Goal: Task Accomplishment & Management: Use online tool/utility

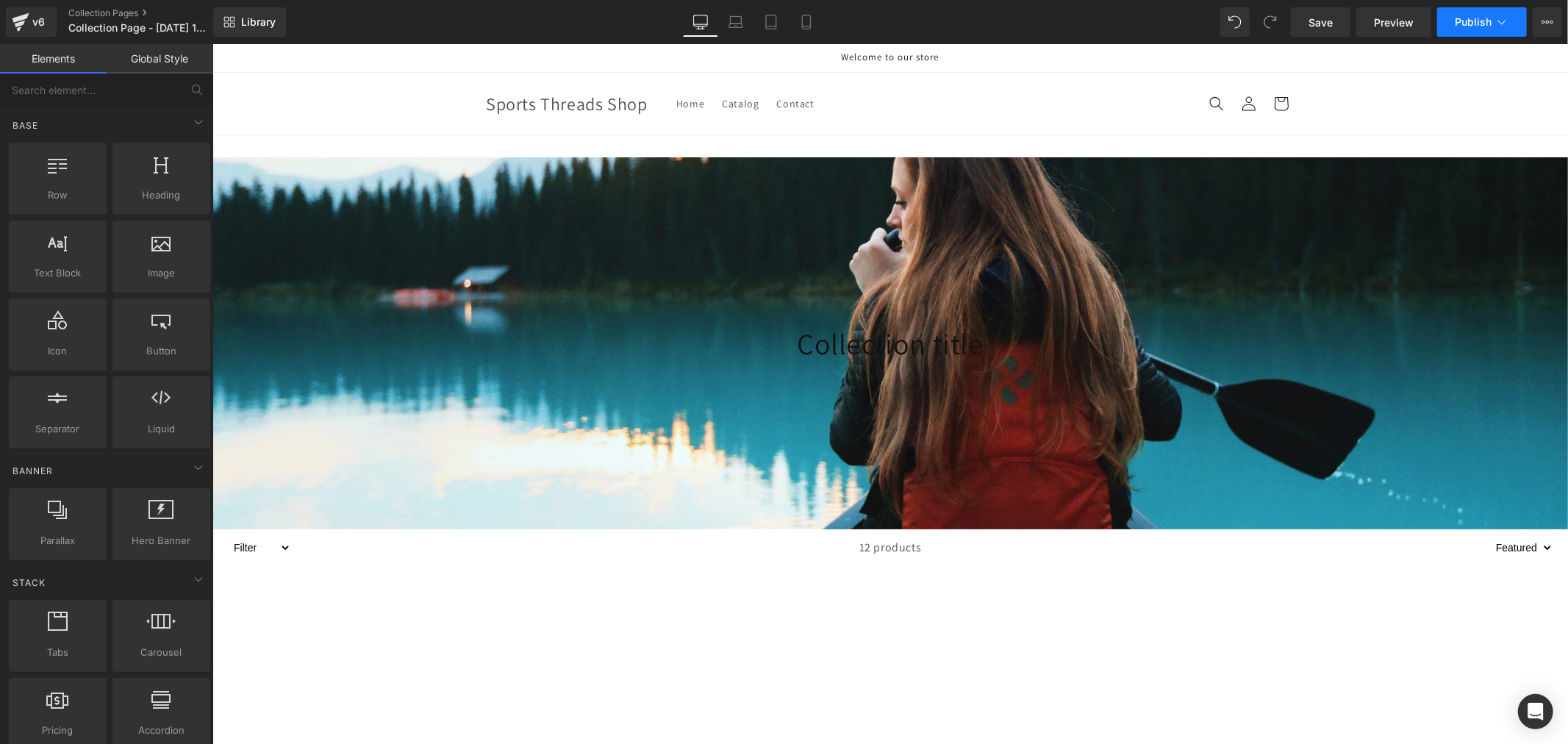
click at [1511, 22] on button "Publish" at bounding box center [1481, 22] width 90 height 29
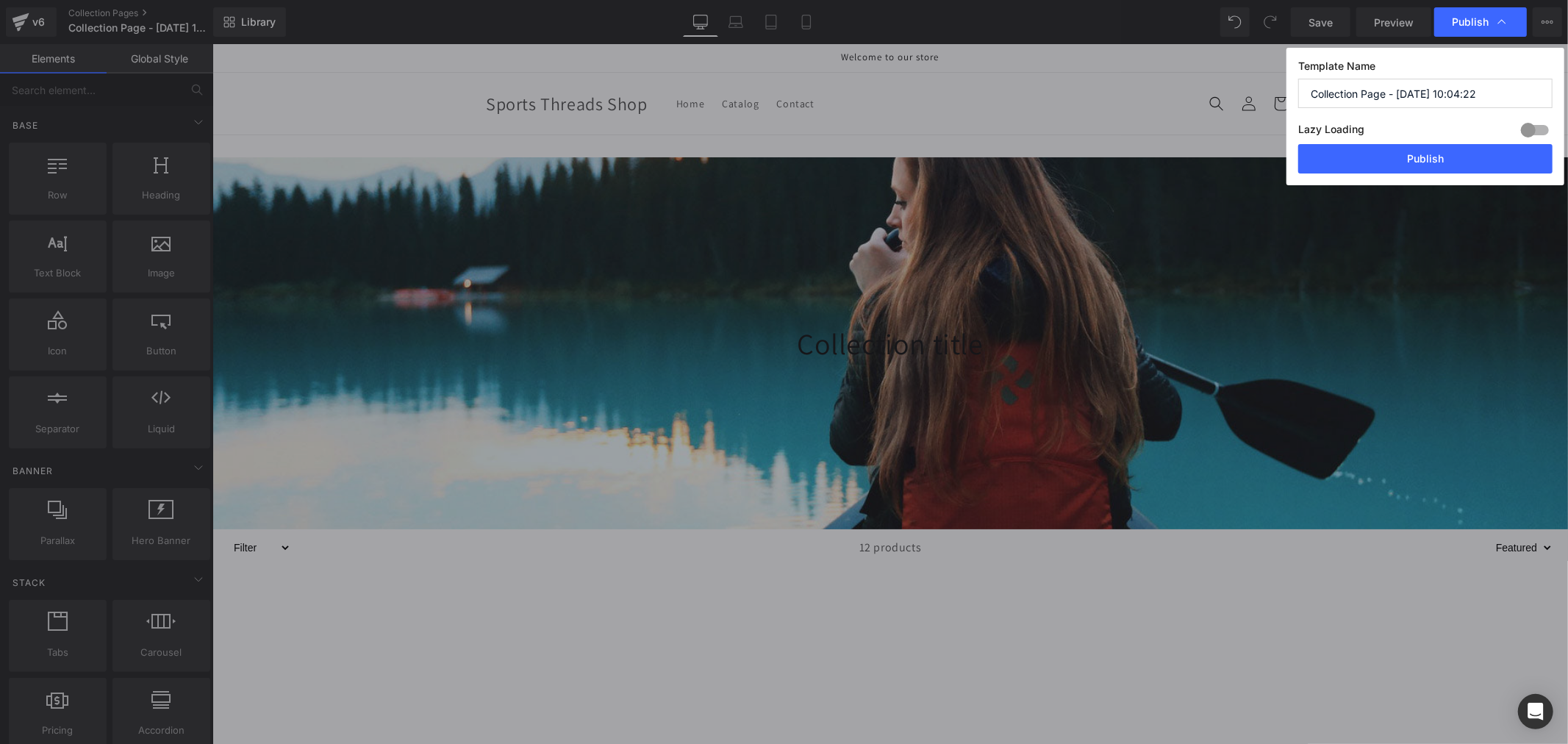
click at [1399, 90] on input "Collection Page - [DATE] 10:04:22" at bounding box center [1425, 93] width 255 height 29
paste input "[PERSON_NAME]"
type input "[PERSON_NAME]"
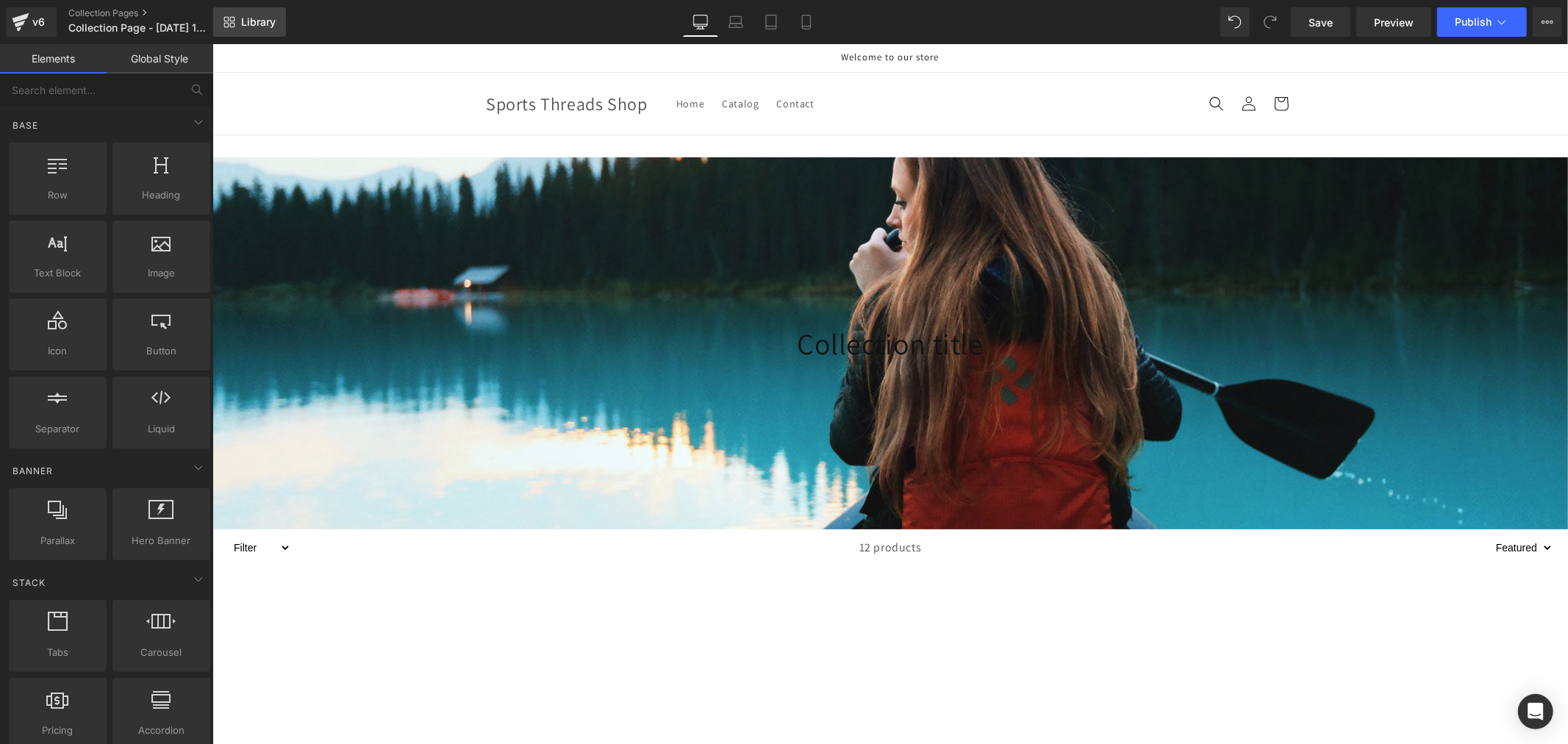
click at [233, 23] on icon at bounding box center [230, 22] width 12 height 12
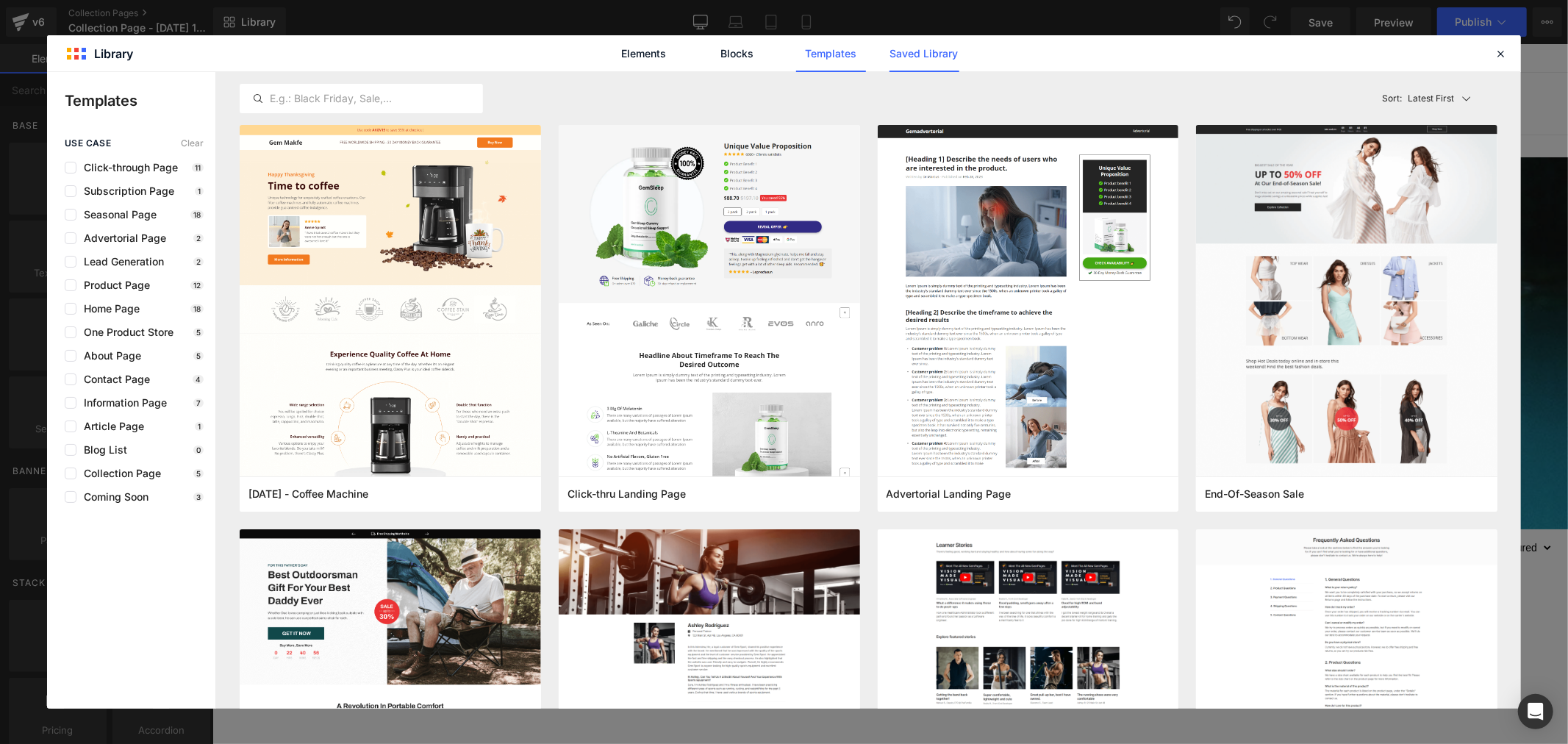
click at [911, 64] on link "Saved Library" at bounding box center [924, 53] width 69 height 37
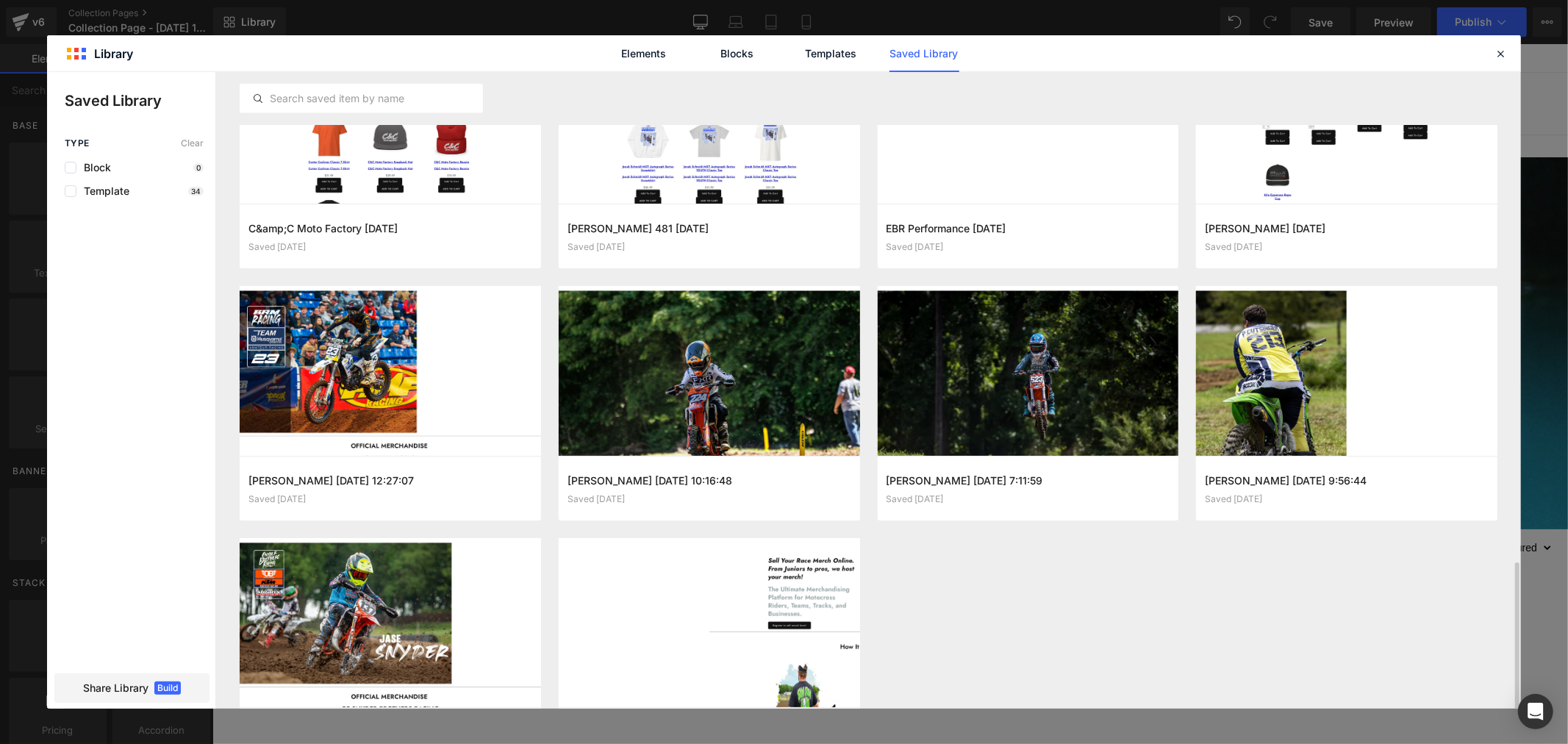
scroll to position [1642, 0]
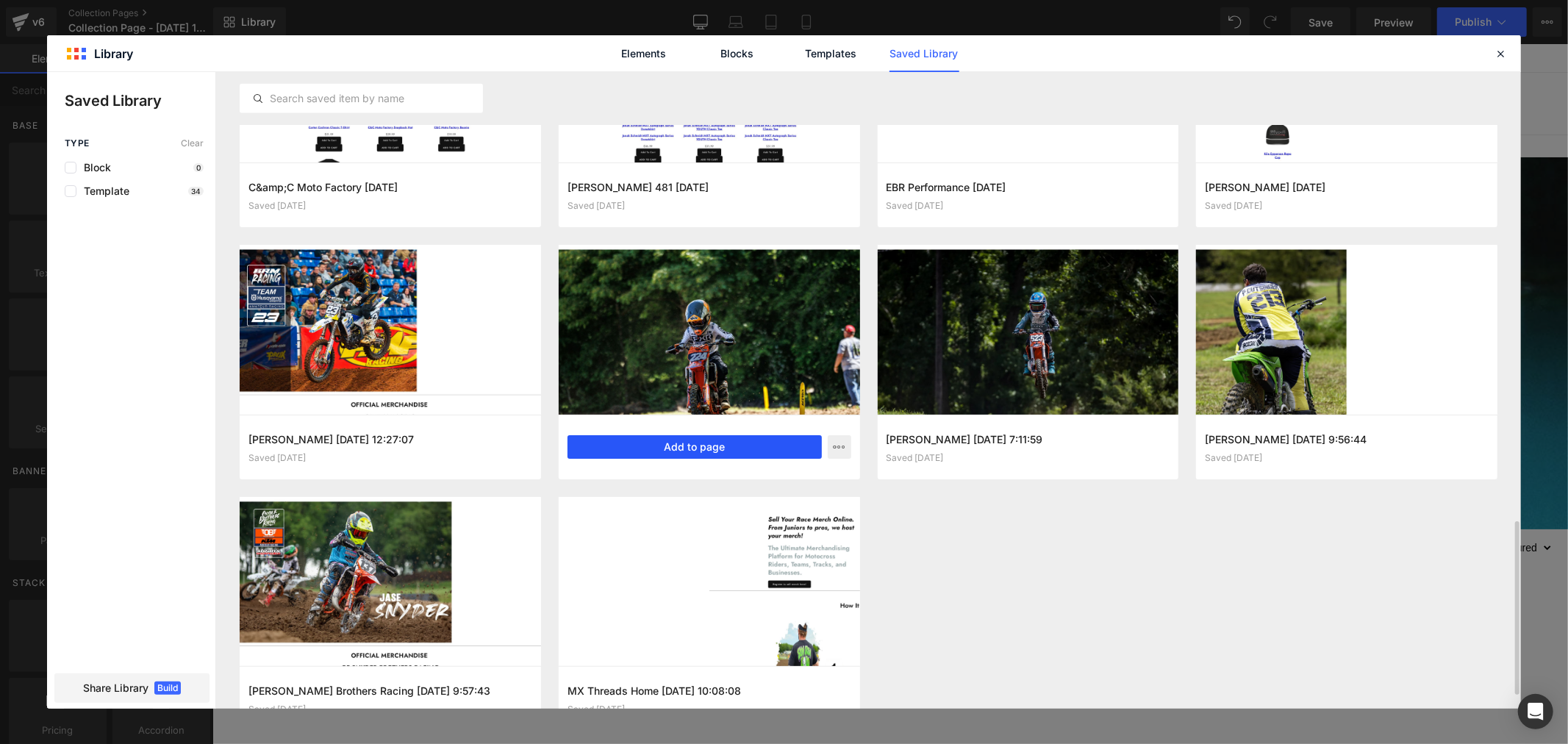
click at [724, 452] on button "Add to page" at bounding box center [694, 447] width 255 height 23
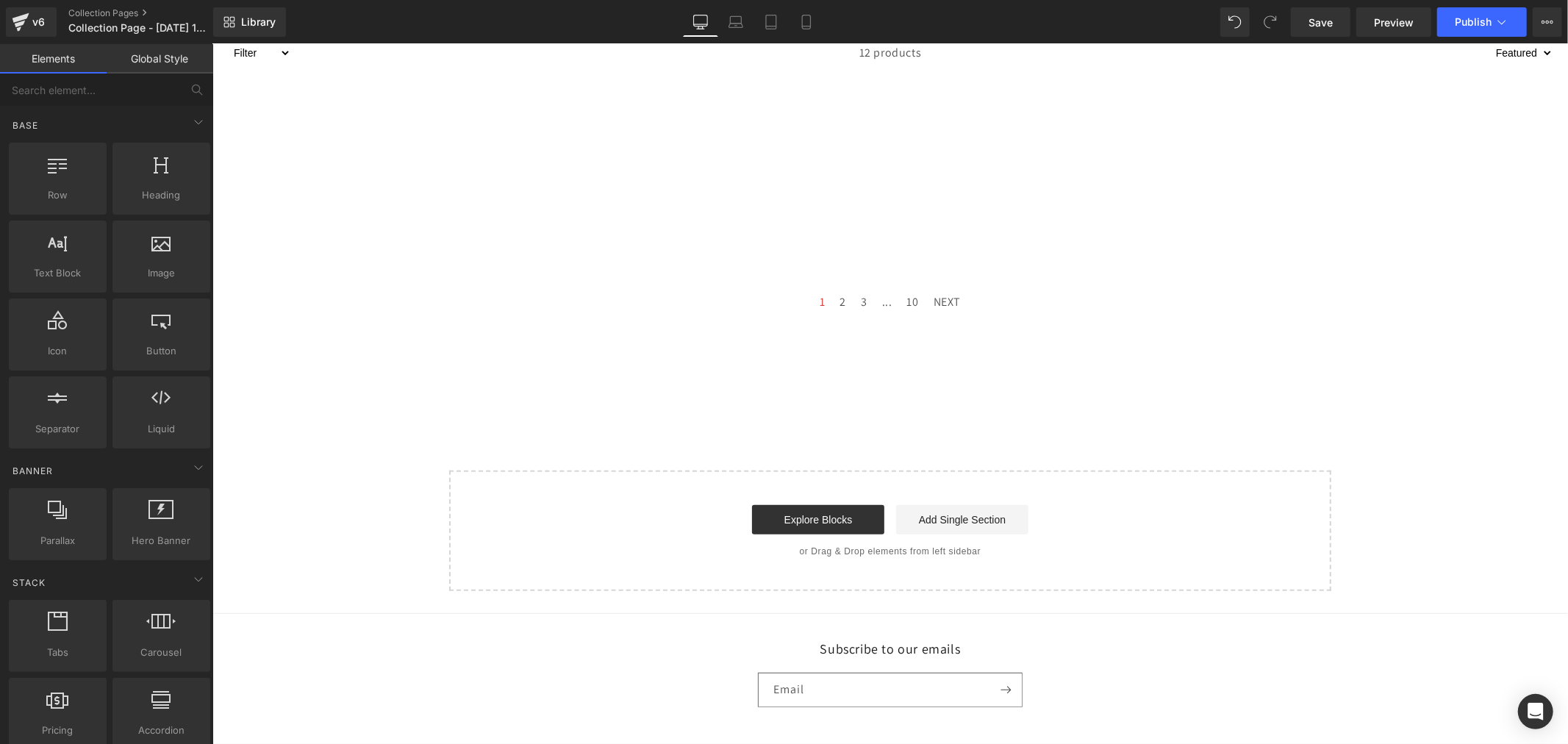
scroll to position [579, 0]
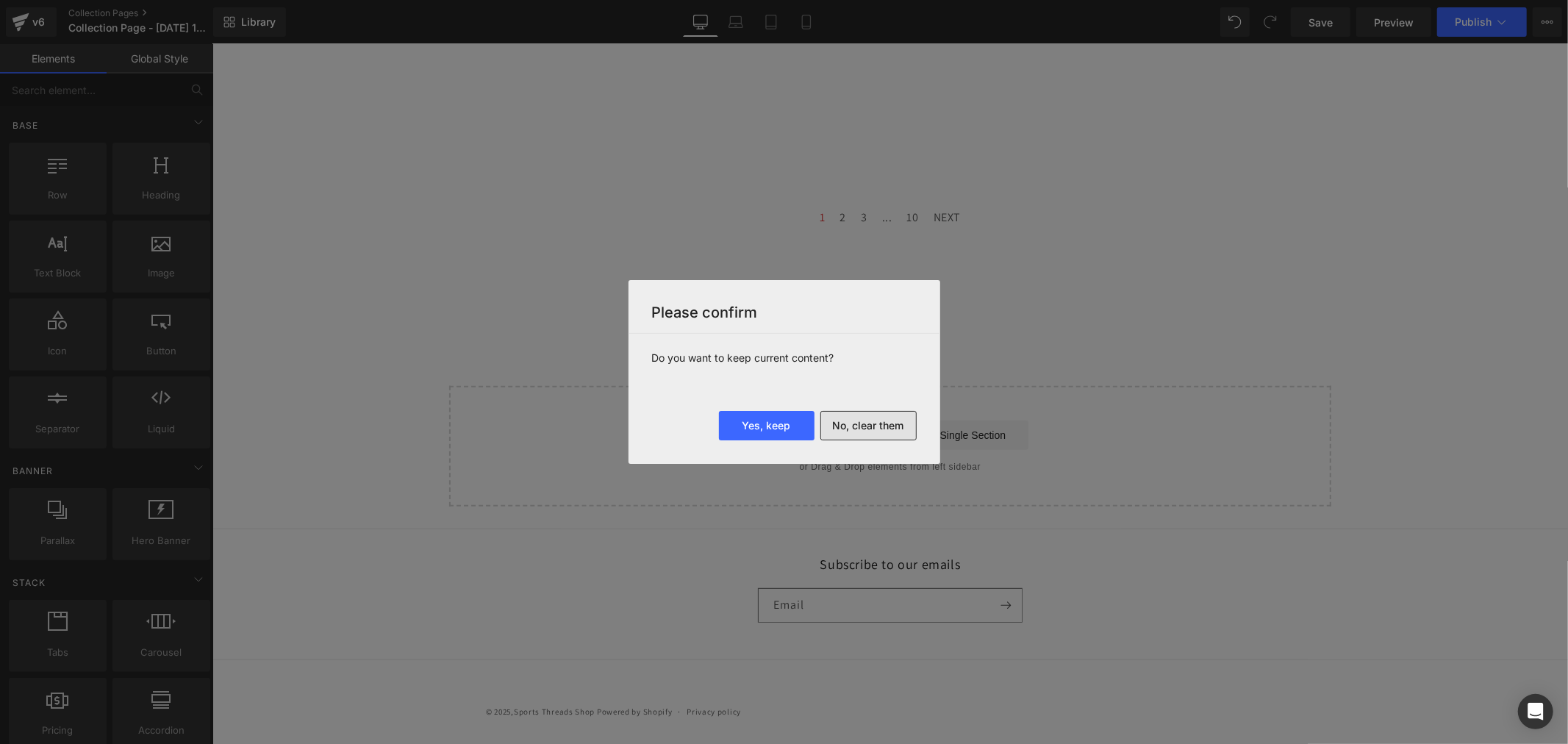
click at [902, 428] on button "No, clear them" at bounding box center [868, 425] width 96 height 29
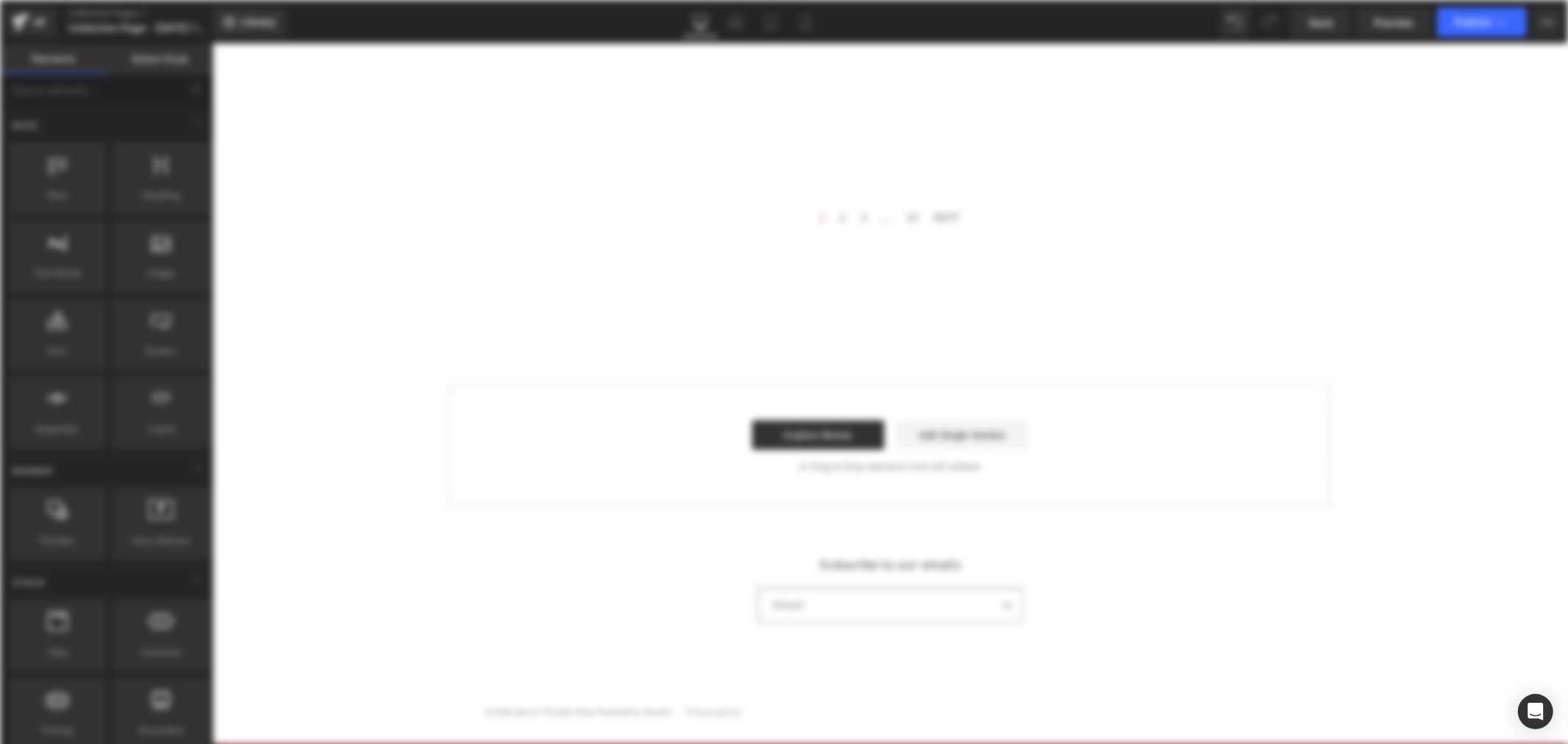
scroll to position [0, 0]
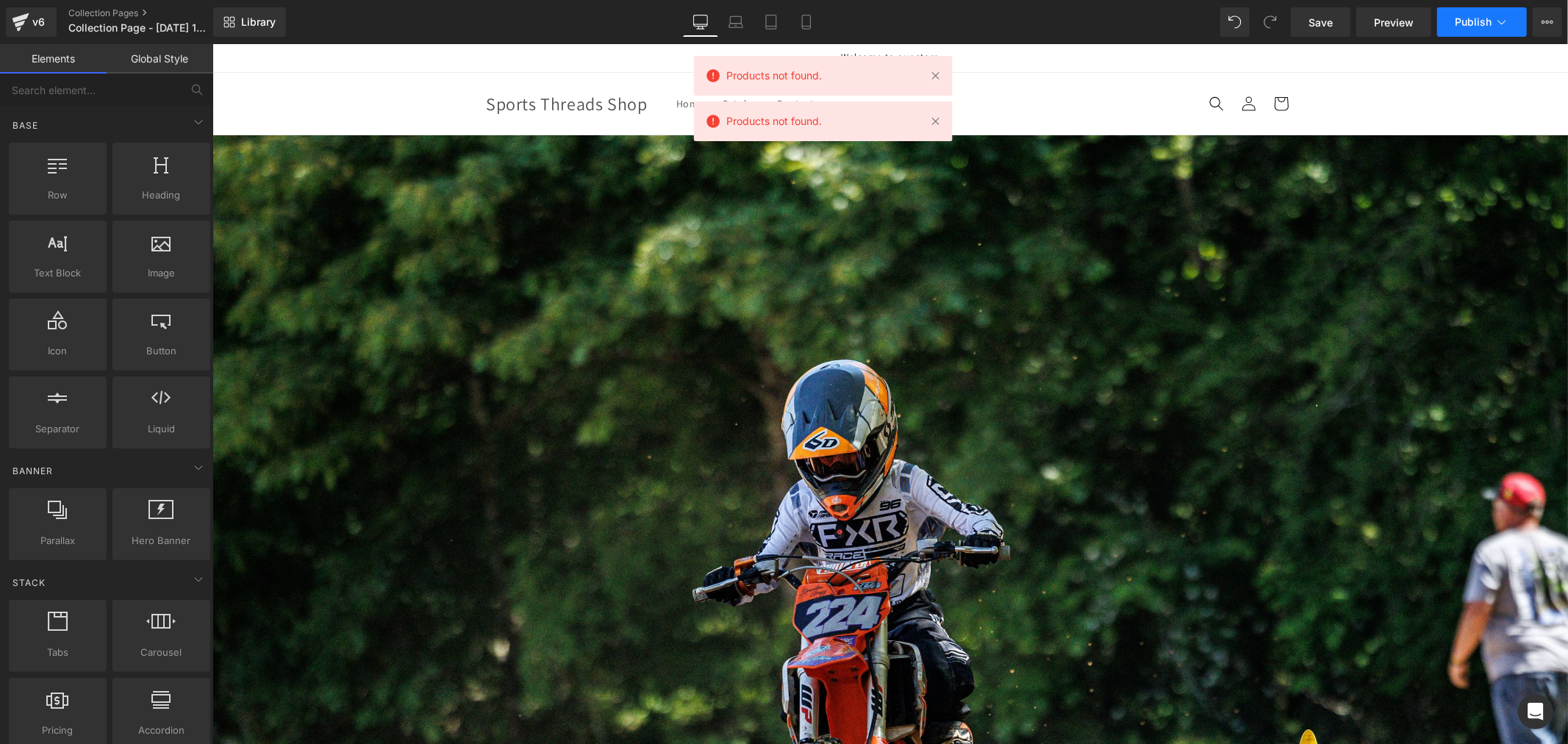
click at [1465, 25] on span "Publish" at bounding box center [1473, 22] width 37 height 12
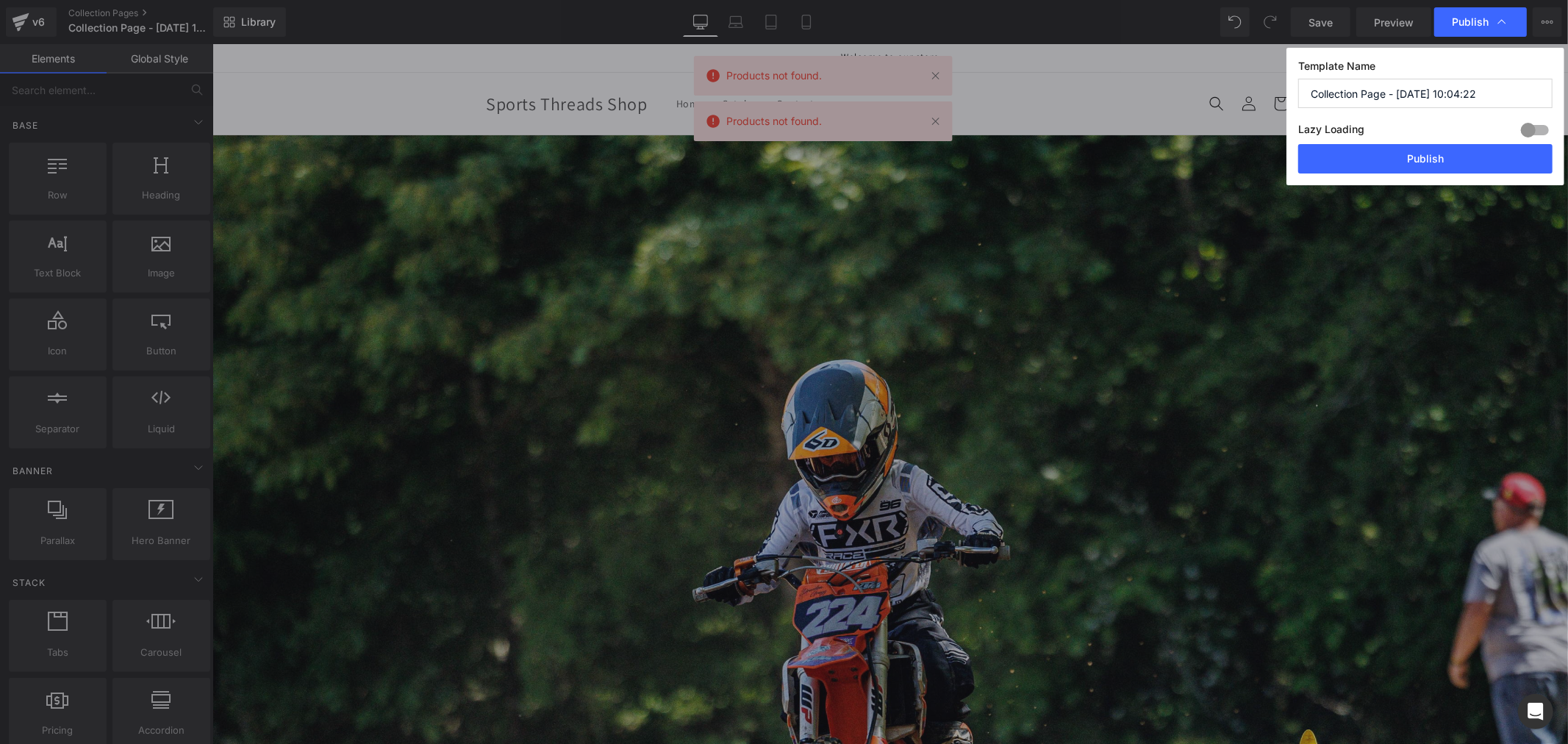
drag, startPoint x: 1498, startPoint y: 93, endPoint x: 1218, endPoint y: 75, distance: 280.6
click at [1218, 75] on div "Publish Template Name Collection Page - [DATE] 10:04:22 Lazy Loading Build Upgr…" at bounding box center [784, 372] width 1568 height 744
paste input "[PERSON_NAME]"
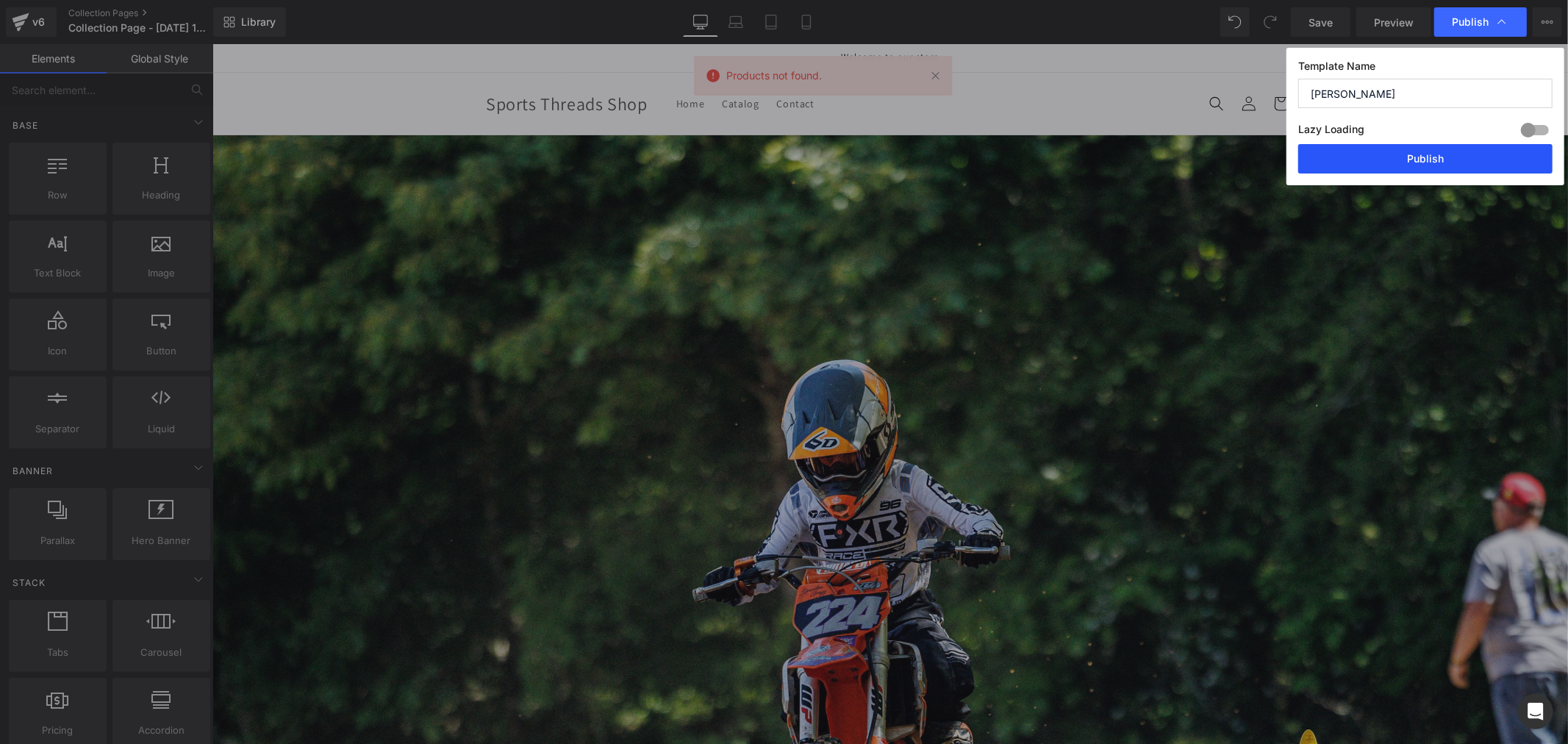
type input "[PERSON_NAME]"
click at [1394, 158] on button "Publish" at bounding box center [1425, 159] width 255 height 29
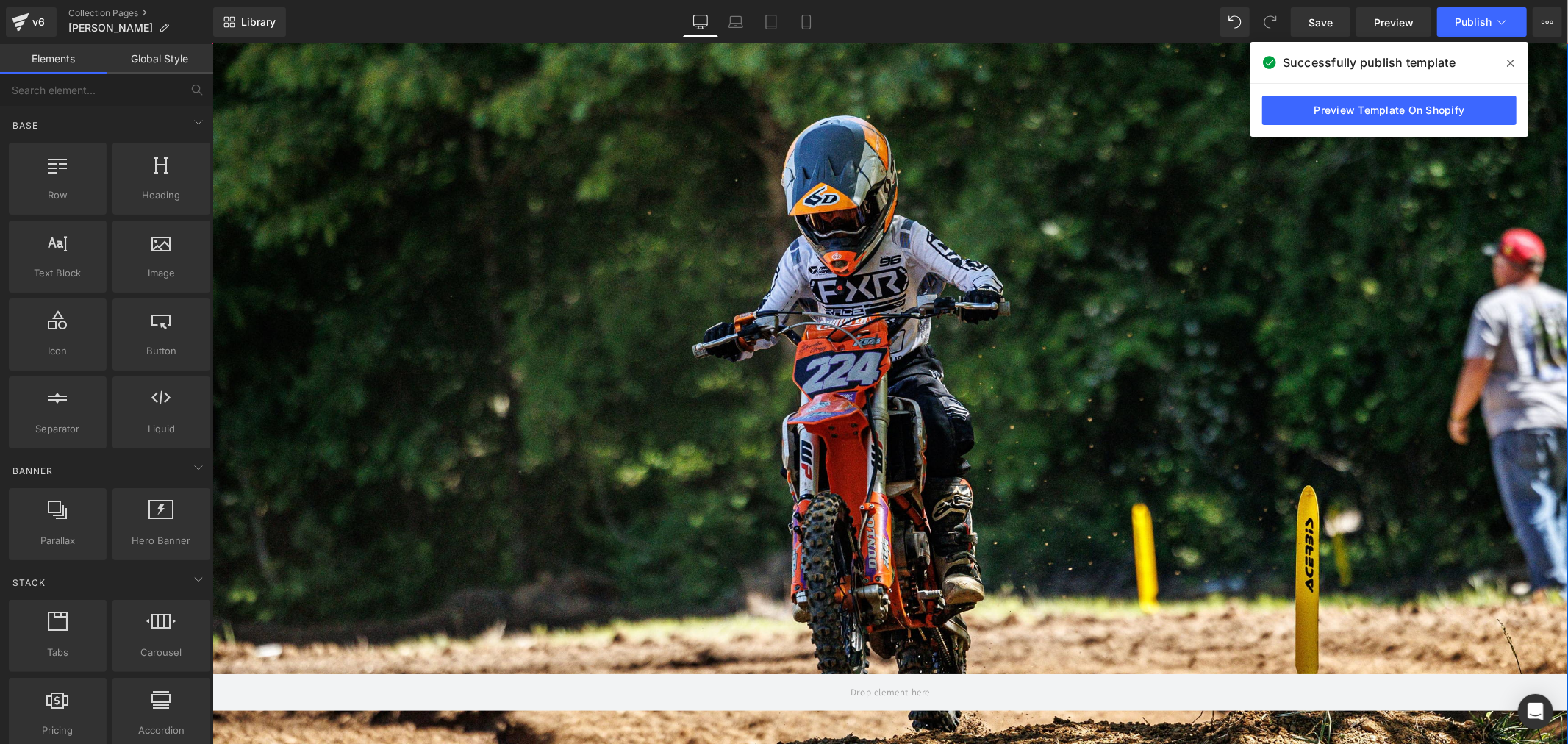
scroll to position [245, 0]
click at [1437, 105] on link "Preview Template On Shopify" at bounding box center [1389, 110] width 255 height 29
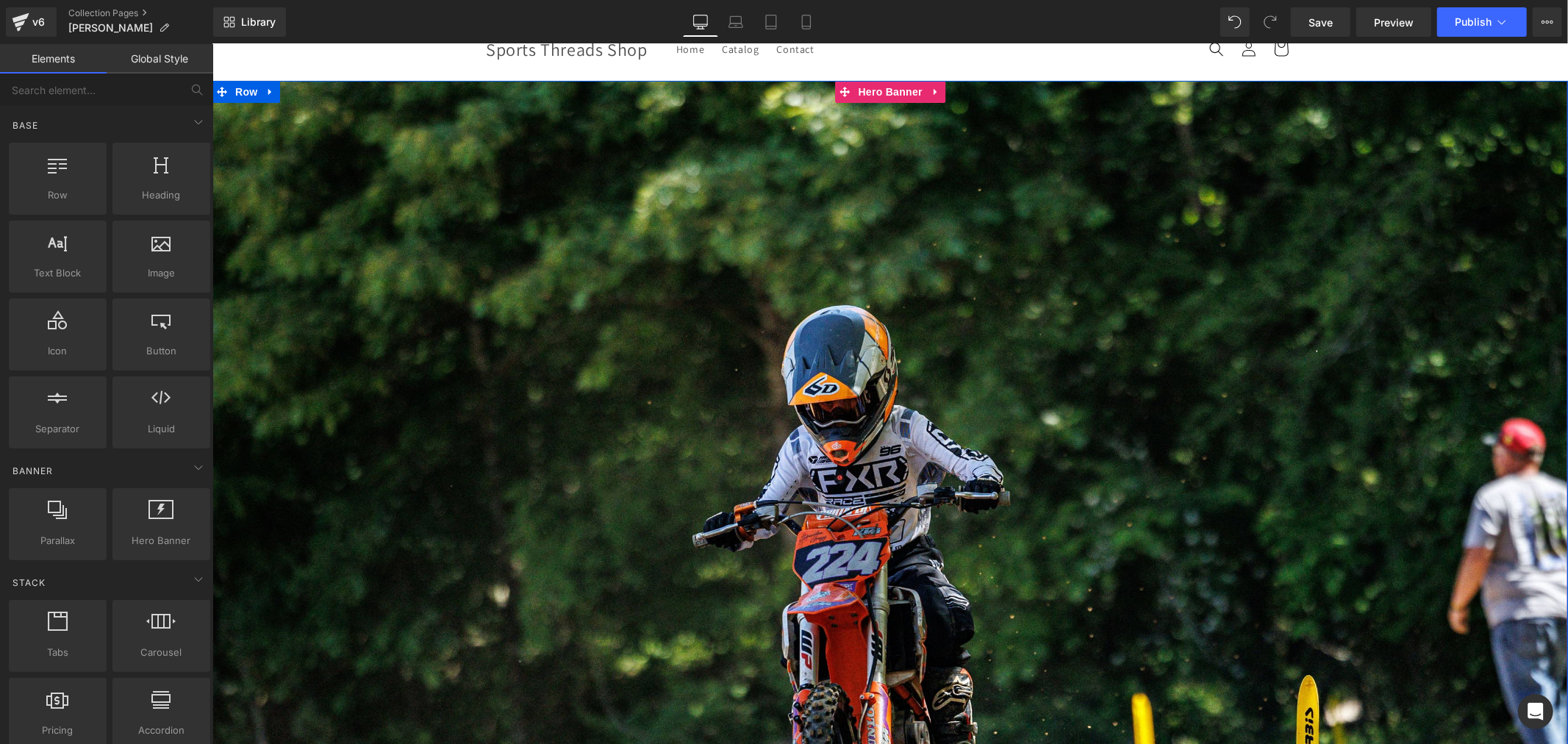
scroll to position [0, 0]
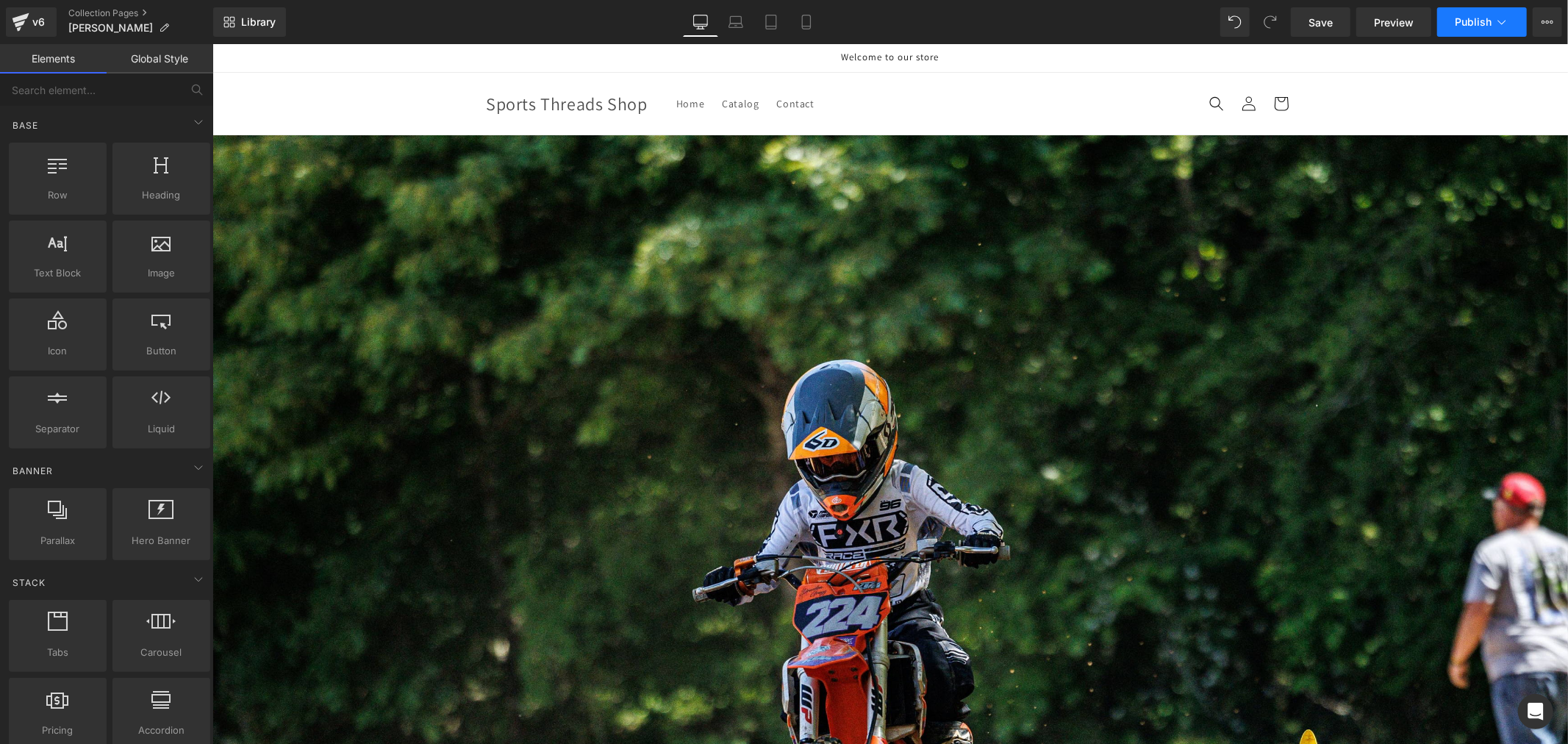
click at [1508, 19] on icon at bounding box center [1501, 21] width 15 height 15
drag, startPoint x: 272, startPoint y: 0, endPoint x: 486, endPoint y: 39, distance: 217.5
click at [1314, 28] on span "Save" at bounding box center [1320, 22] width 24 height 15
click at [1478, 24] on span "Publish" at bounding box center [1473, 22] width 37 height 12
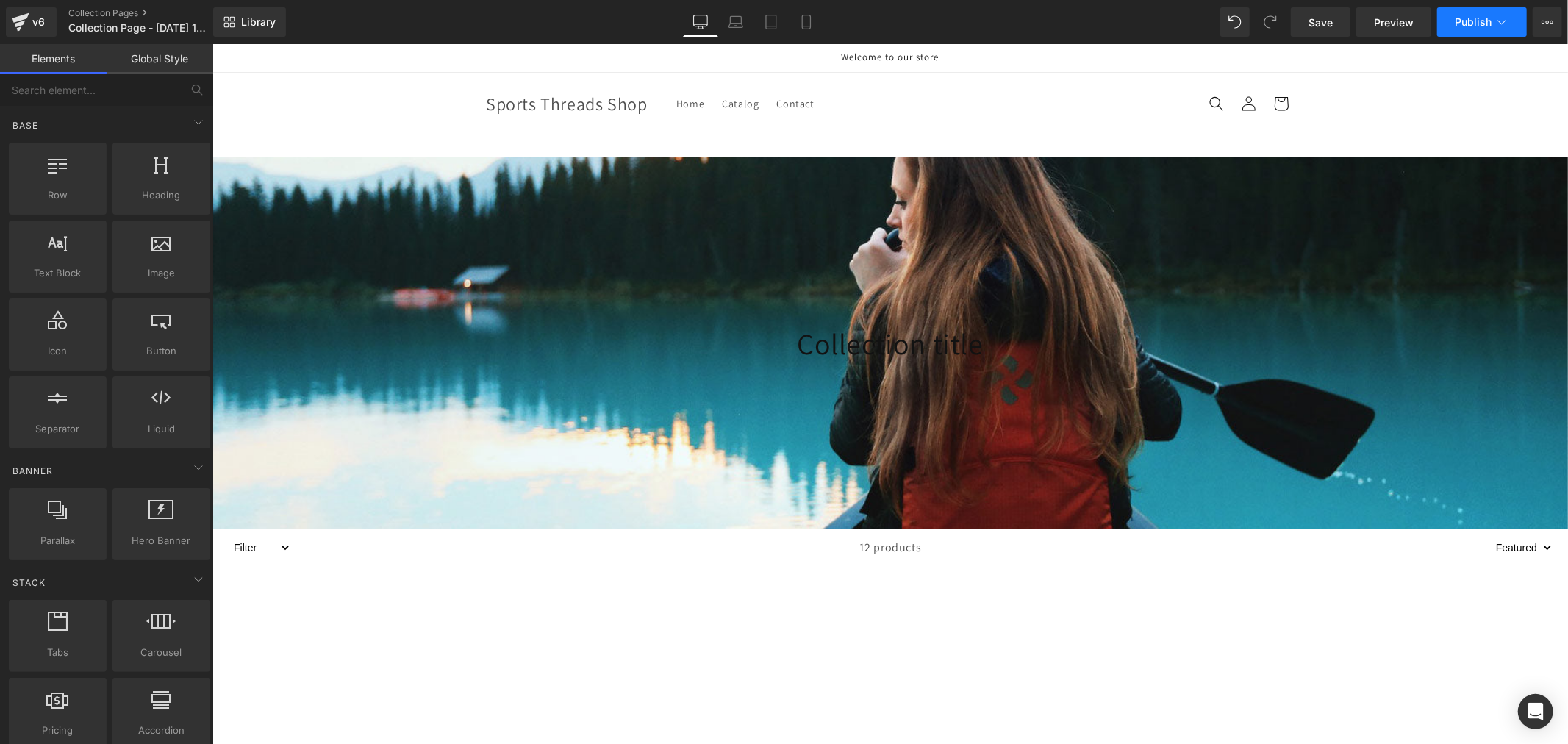
click at [1493, 23] on button "Publish" at bounding box center [1481, 22] width 90 height 29
